Goal: Task Accomplishment & Management: Use online tool/utility

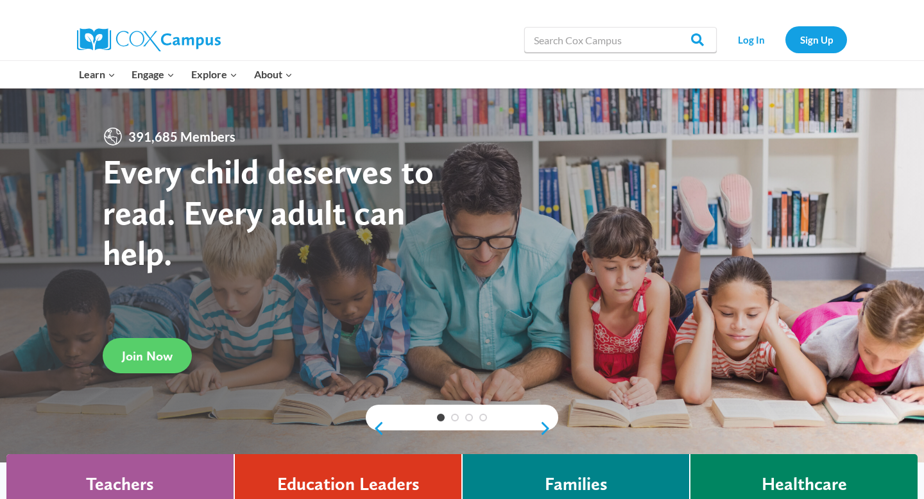
click at [756, 40] on link "Log In" at bounding box center [751, 39] width 56 height 26
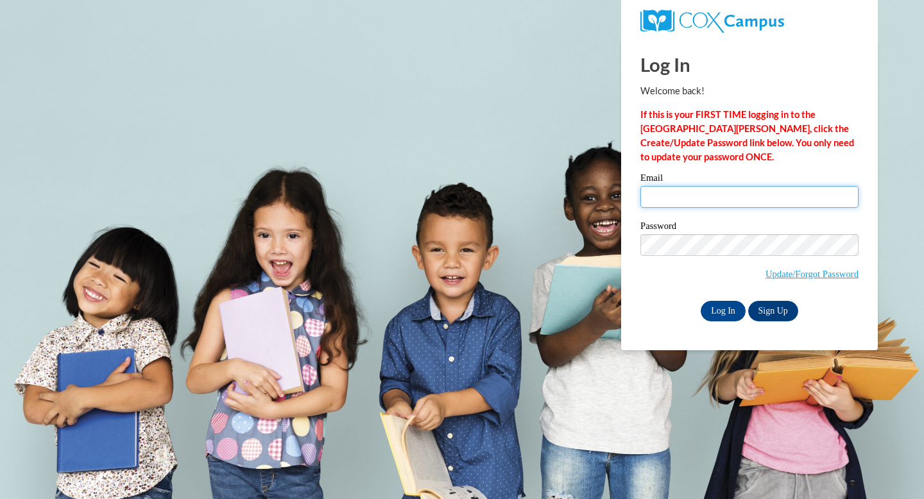
click at [702, 189] on input "Email" at bounding box center [749, 197] width 218 height 22
type input "sr00264@my.westga.edu"
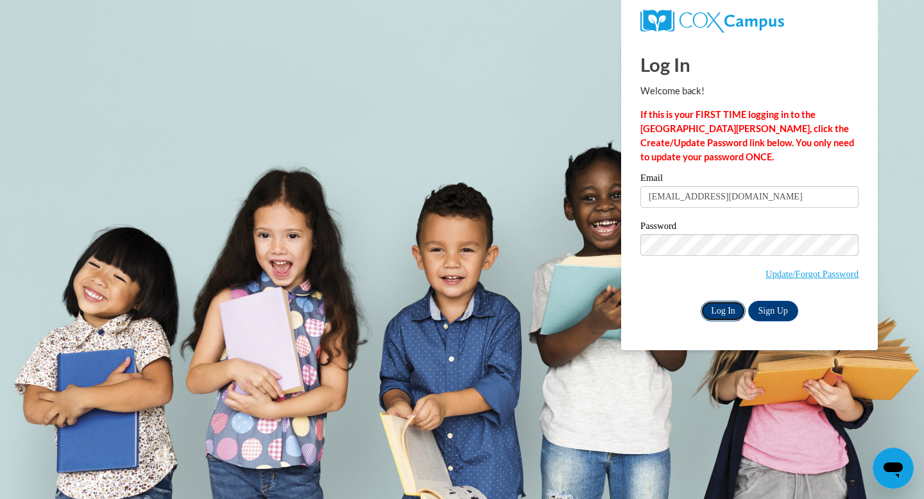
click at [715, 304] on input "Log In" at bounding box center [722, 311] width 45 height 21
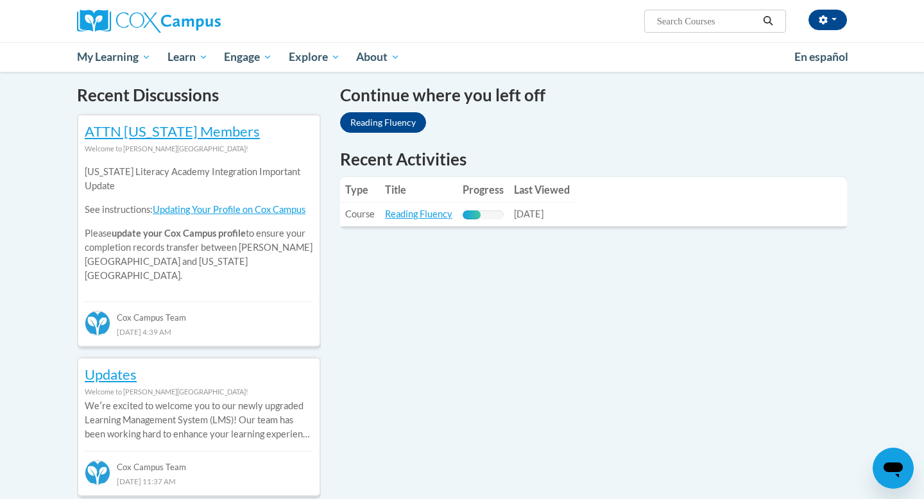
scroll to position [366, 0]
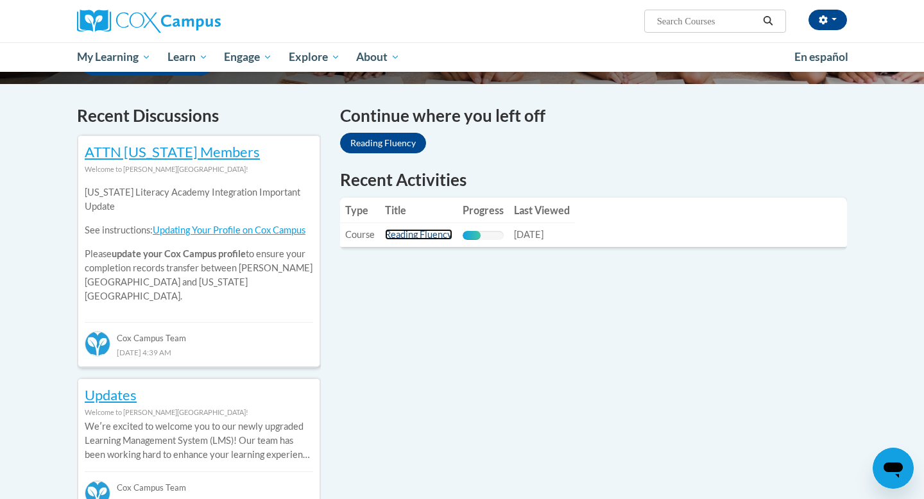
click at [432, 238] on link "Reading Fluency" at bounding box center [418, 234] width 67 height 11
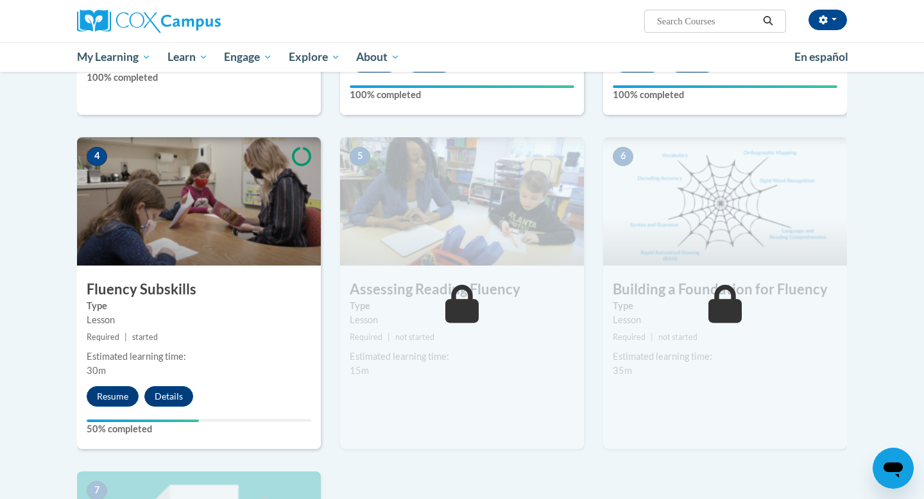
scroll to position [668, 0]
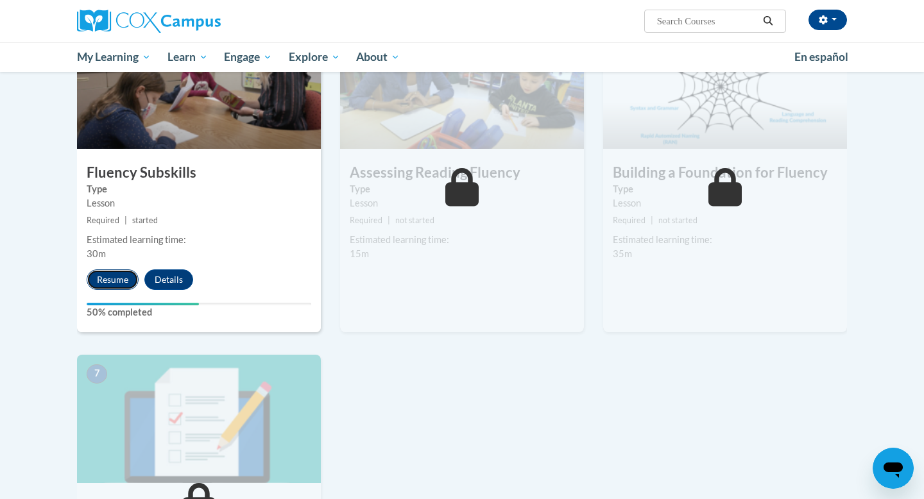
click at [104, 278] on button "Resume" at bounding box center [113, 279] width 52 height 21
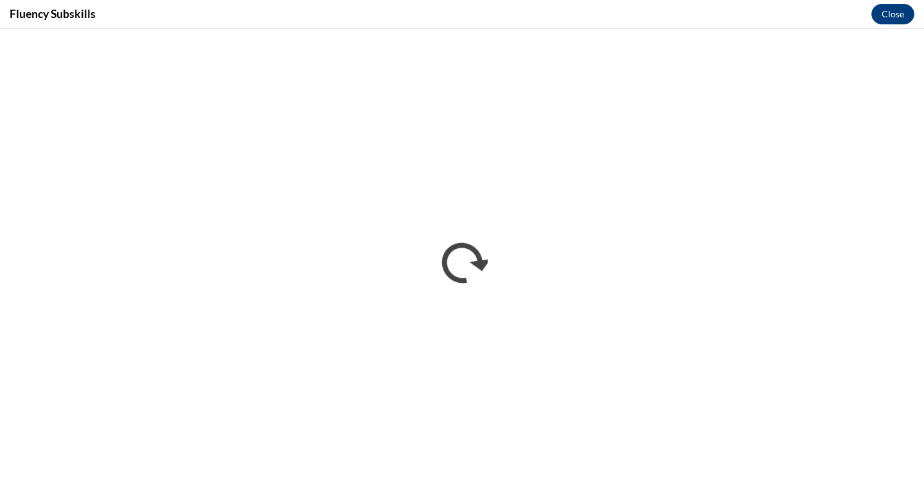
scroll to position [0, 0]
